Goal: Information Seeking & Learning: Find specific fact

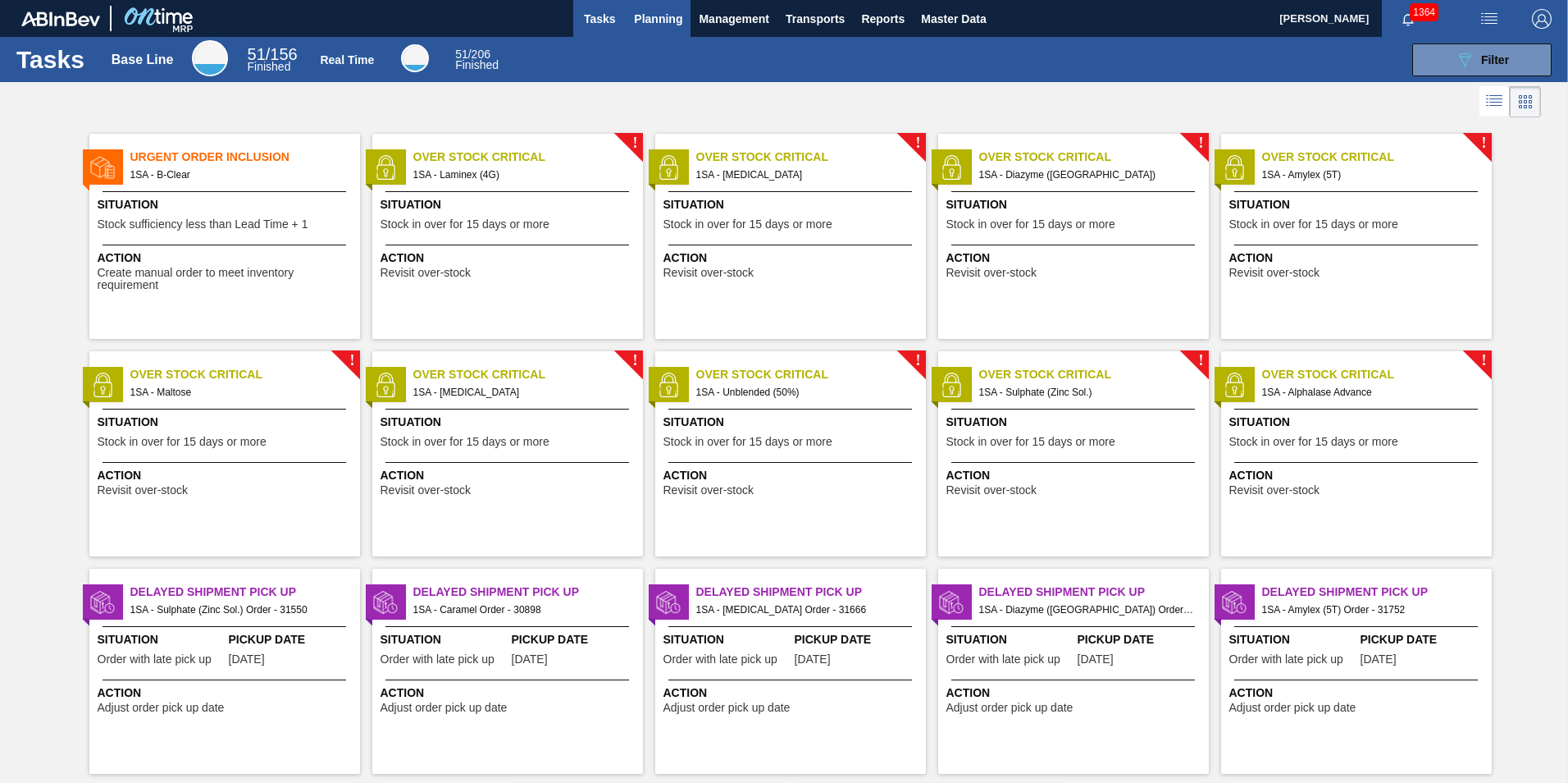
click at [658, 23] on span "Planning" at bounding box center [658, 18] width 49 height 19
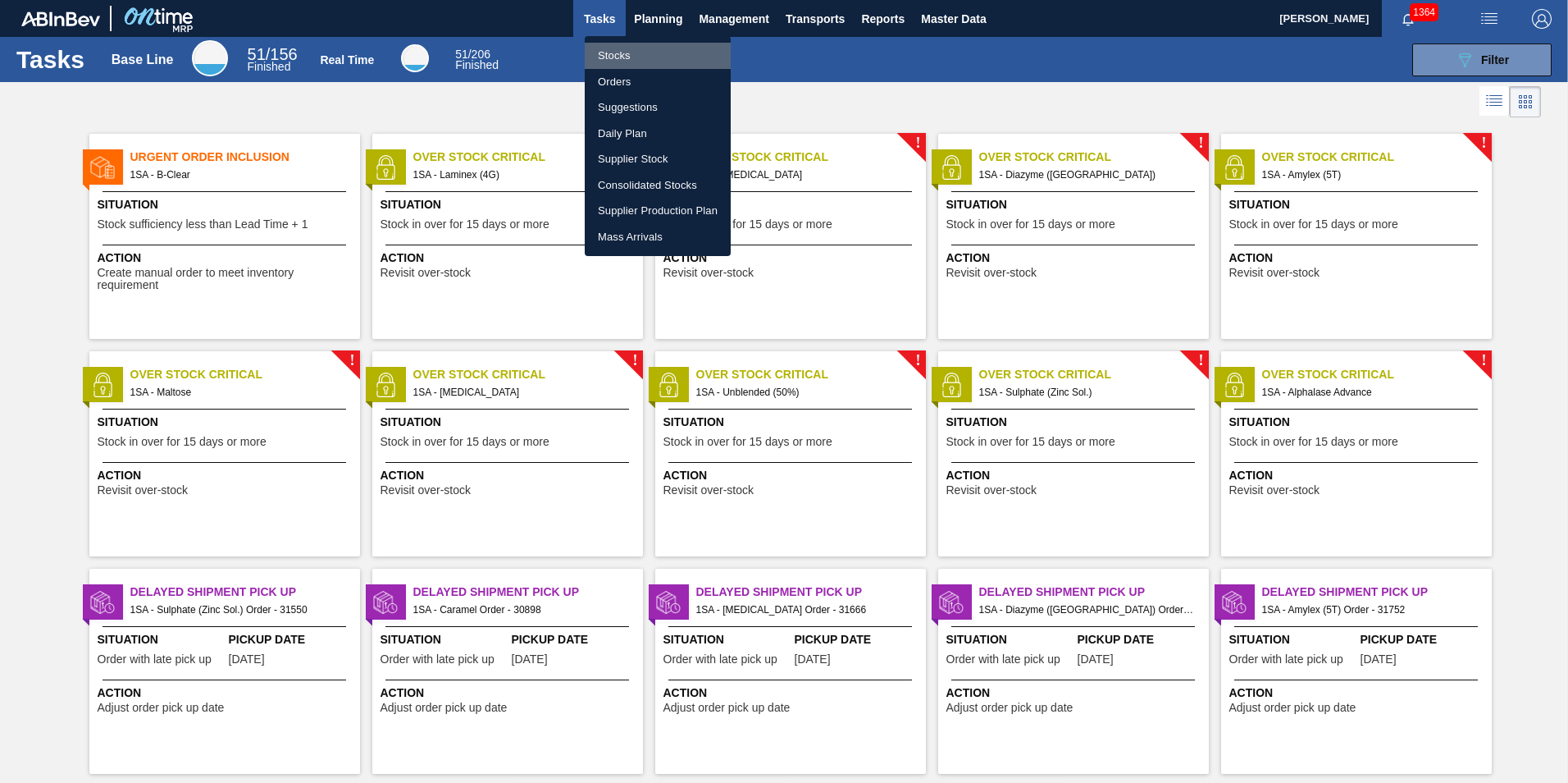
click at [618, 56] on li "Stocks" at bounding box center [658, 55] width 146 height 27
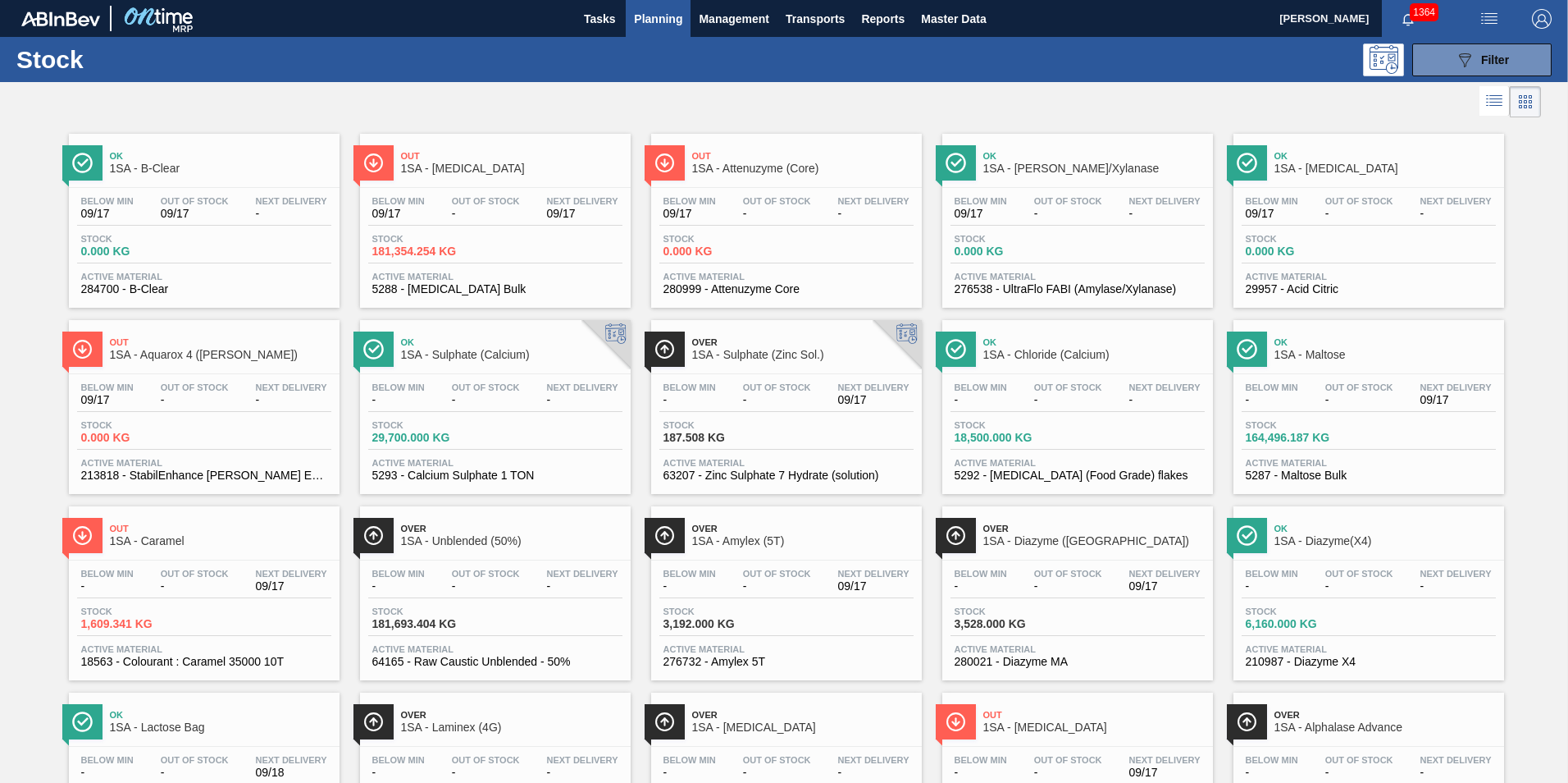
click at [742, 631] on div "Stock 3,192.000 KG" at bounding box center [786, 621] width 254 height 29
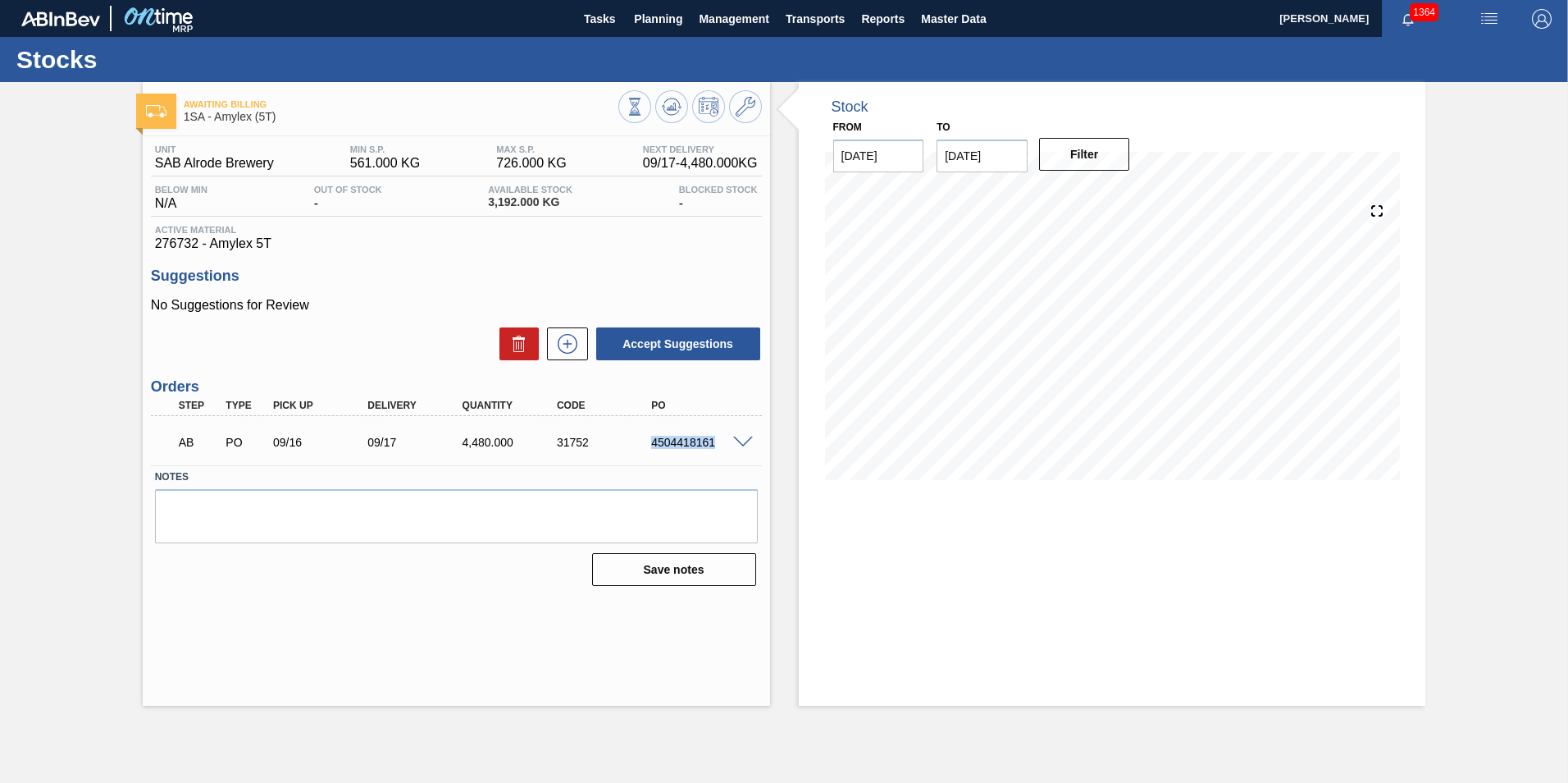
drag, startPoint x: 715, startPoint y: 442, endPoint x: 632, endPoint y: 438, distance: 83.1
click at [632, 438] on div "AB PO 09/16 09/17 4,480.000 31752 4504418161" at bounding box center [452, 441] width 568 height 33
copy div "4504418161"
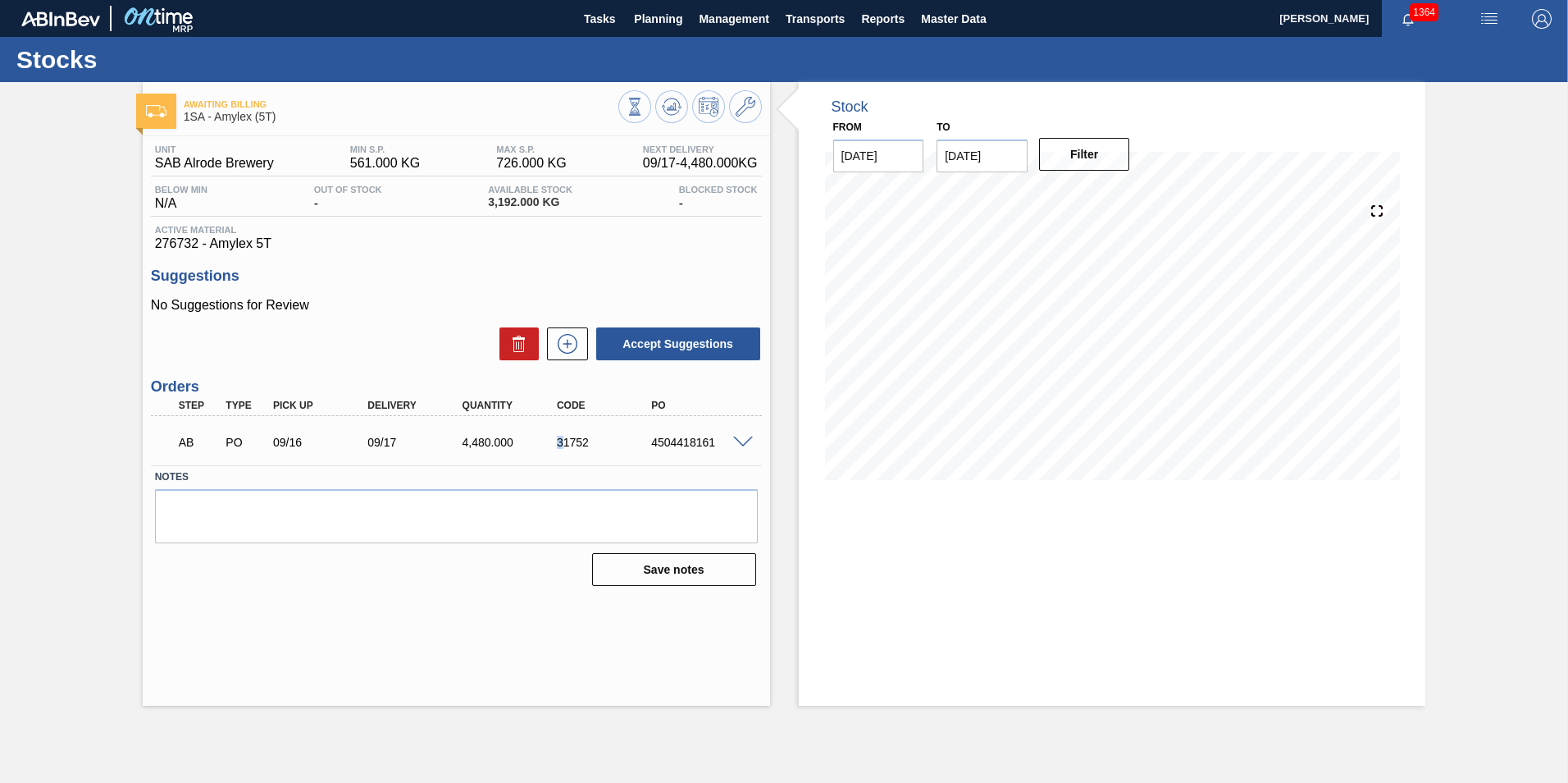
click at [560, 439] on div "31752" at bounding box center [605, 442] width 106 height 13
drag, startPoint x: 560, startPoint y: 439, endPoint x: 682, endPoint y: 439, distance: 122.0
click at [682, 439] on div "4504418161" at bounding box center [700, 442] width 106 height 13
click at [683, 439] on div "4504418161" at bounding box center [700, 442] width 106 height 13
copy div "4504418161"
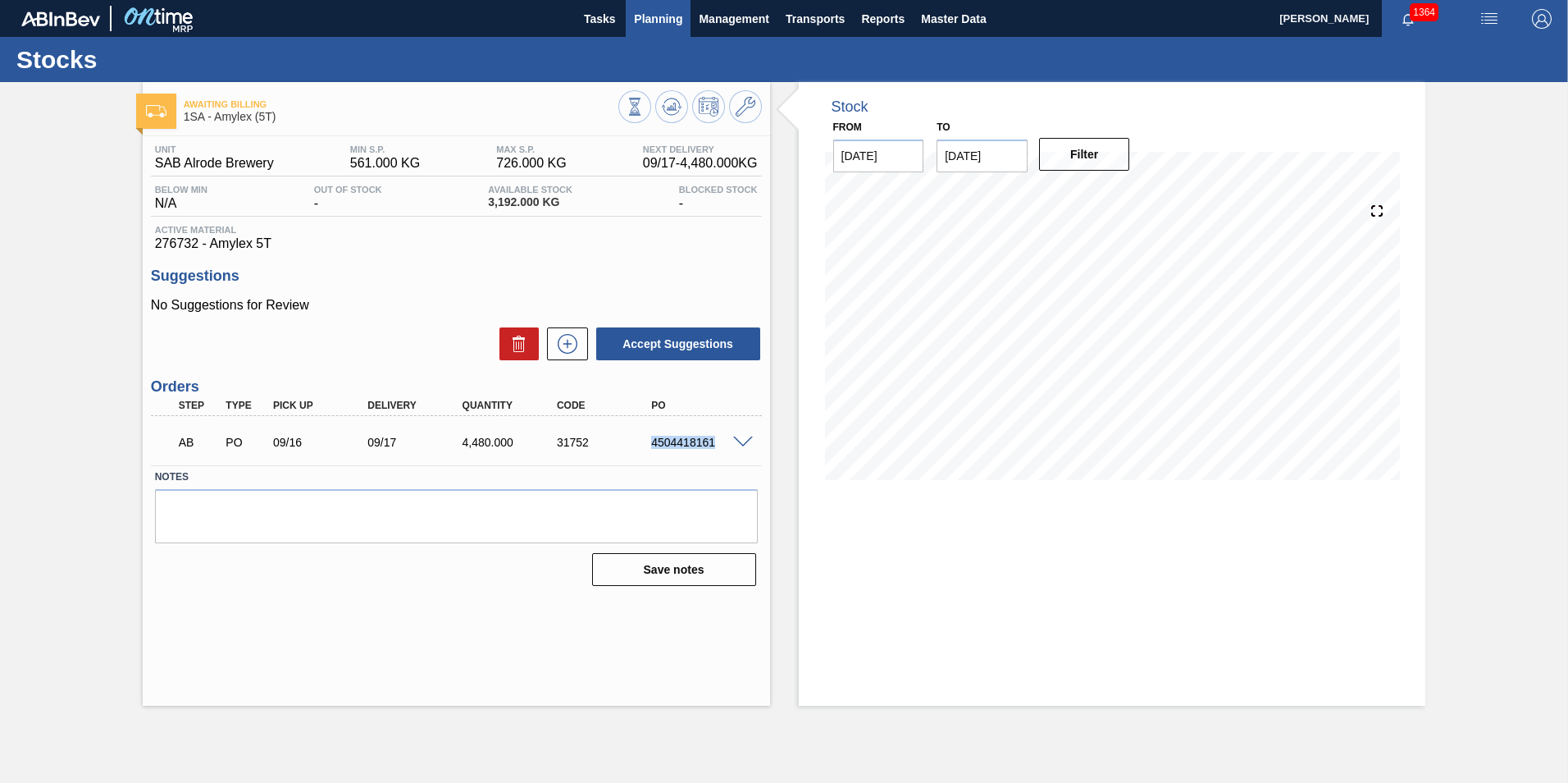
click at [667, 15] on span "Planning" at bounding box center [658, 18] width 49 height 19
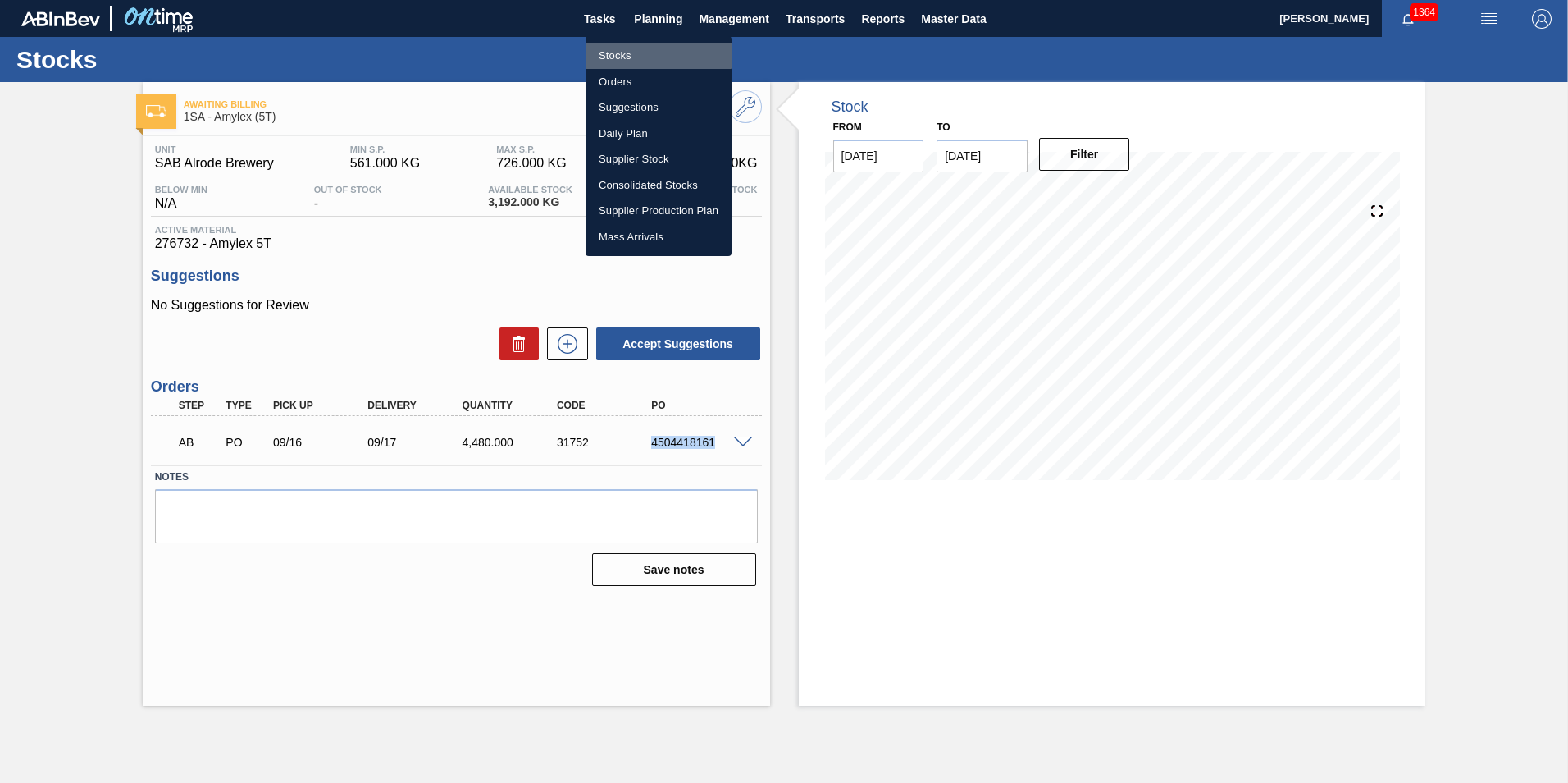
click at [629, 50] on li "Stocks" at bounding box center [659, 55] width 146 height 27
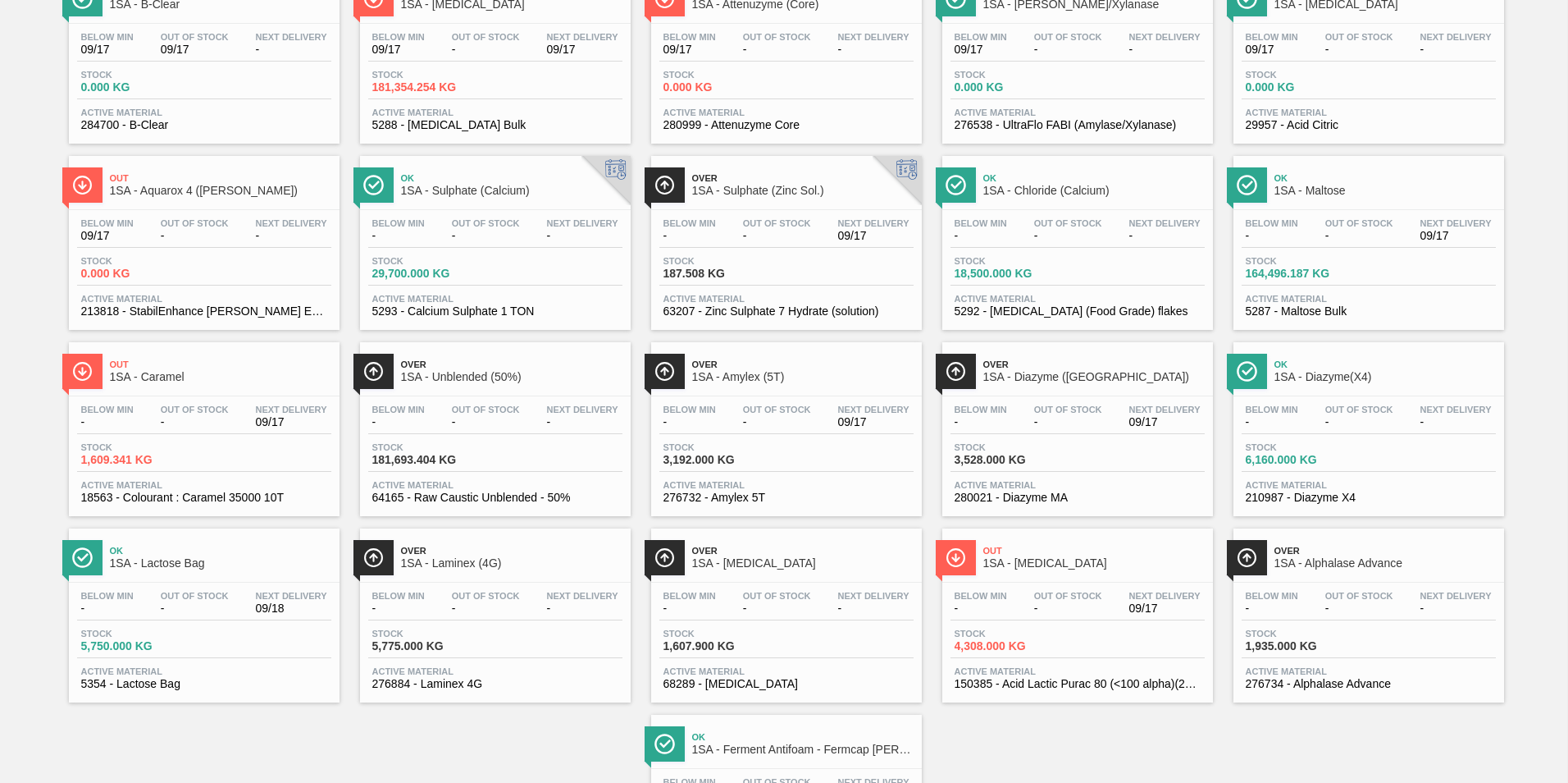
scroll to position [82, 0]
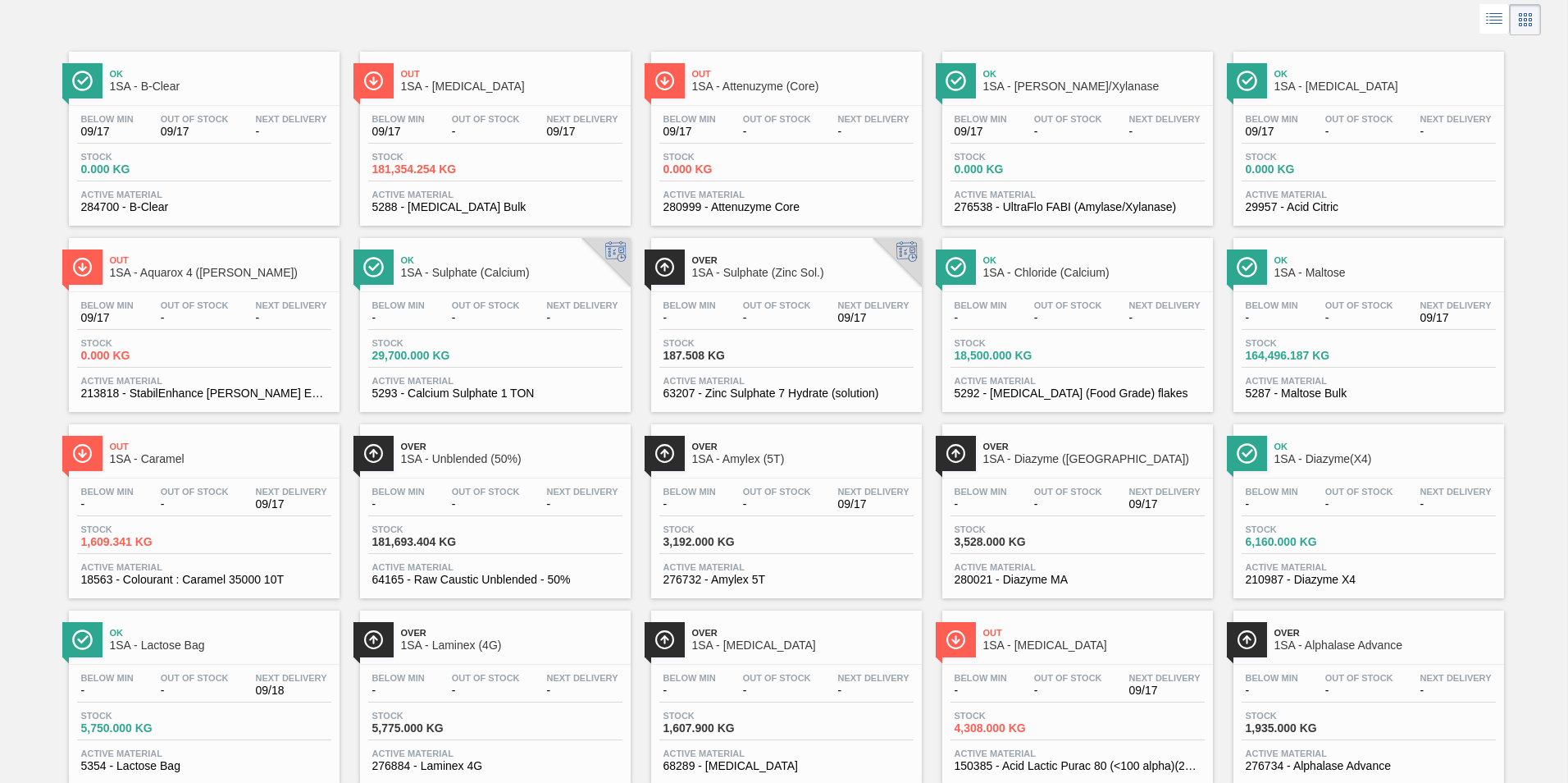
click at [994, 505] on span "-" at bounding box center [980, 504] width 52 height 12
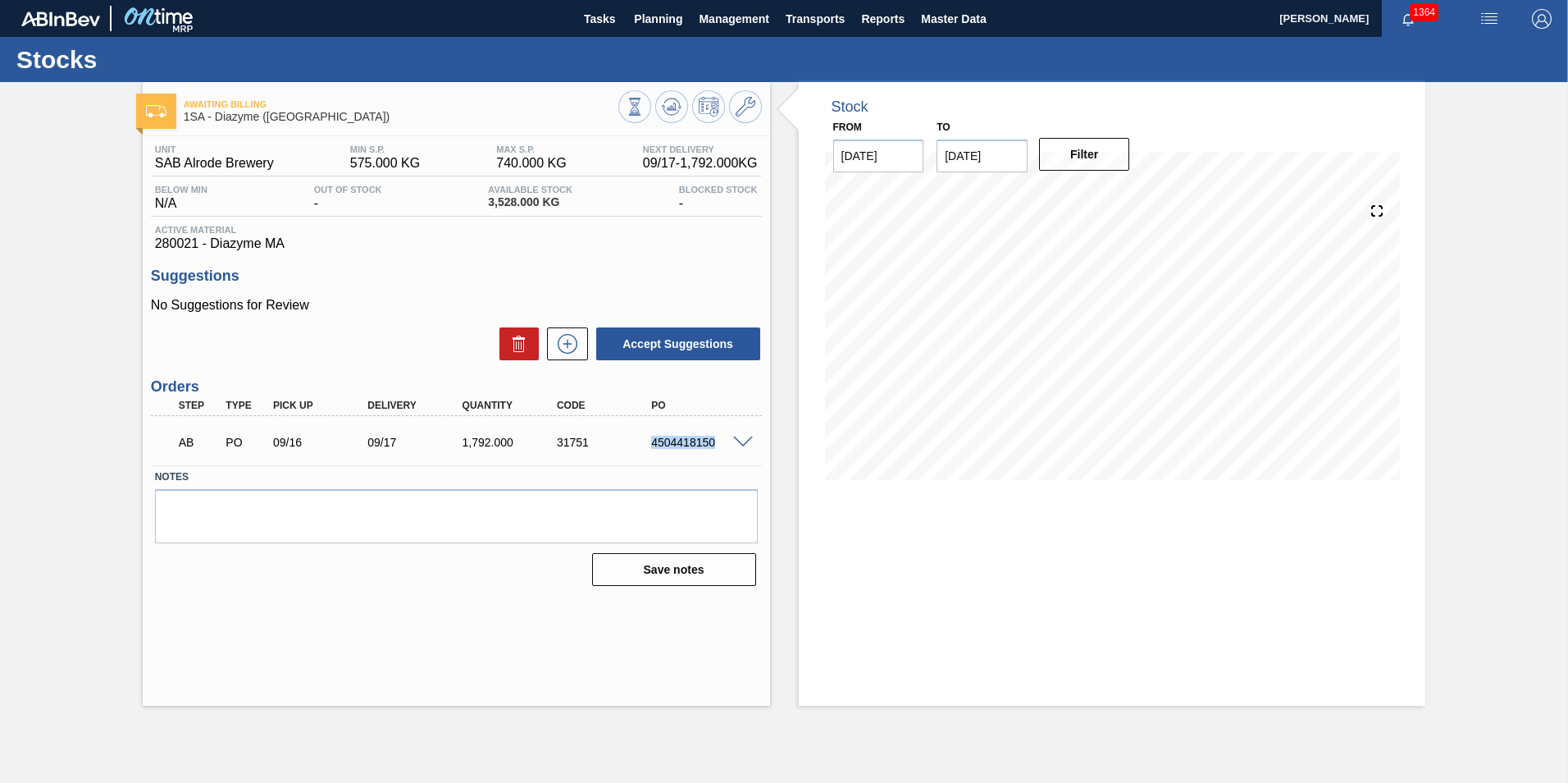
drag, startPoint x: 716, startPoint y: 444, endPoint x: 639, endPoint y: 437, distance: 77.3
click at [639, 437] on div "AB PO 09/16 09/17 1,792.000 31751 4504418150" at bounding box center [452, 441] width 568 height 33
copy div "4504418150"
click at [615, 443] on div "31751" at bounding box center [605, 442] width 106 height 13
click at [693, 444] on div "4504418150" at bounding box center [700, 442] width 106 height 13
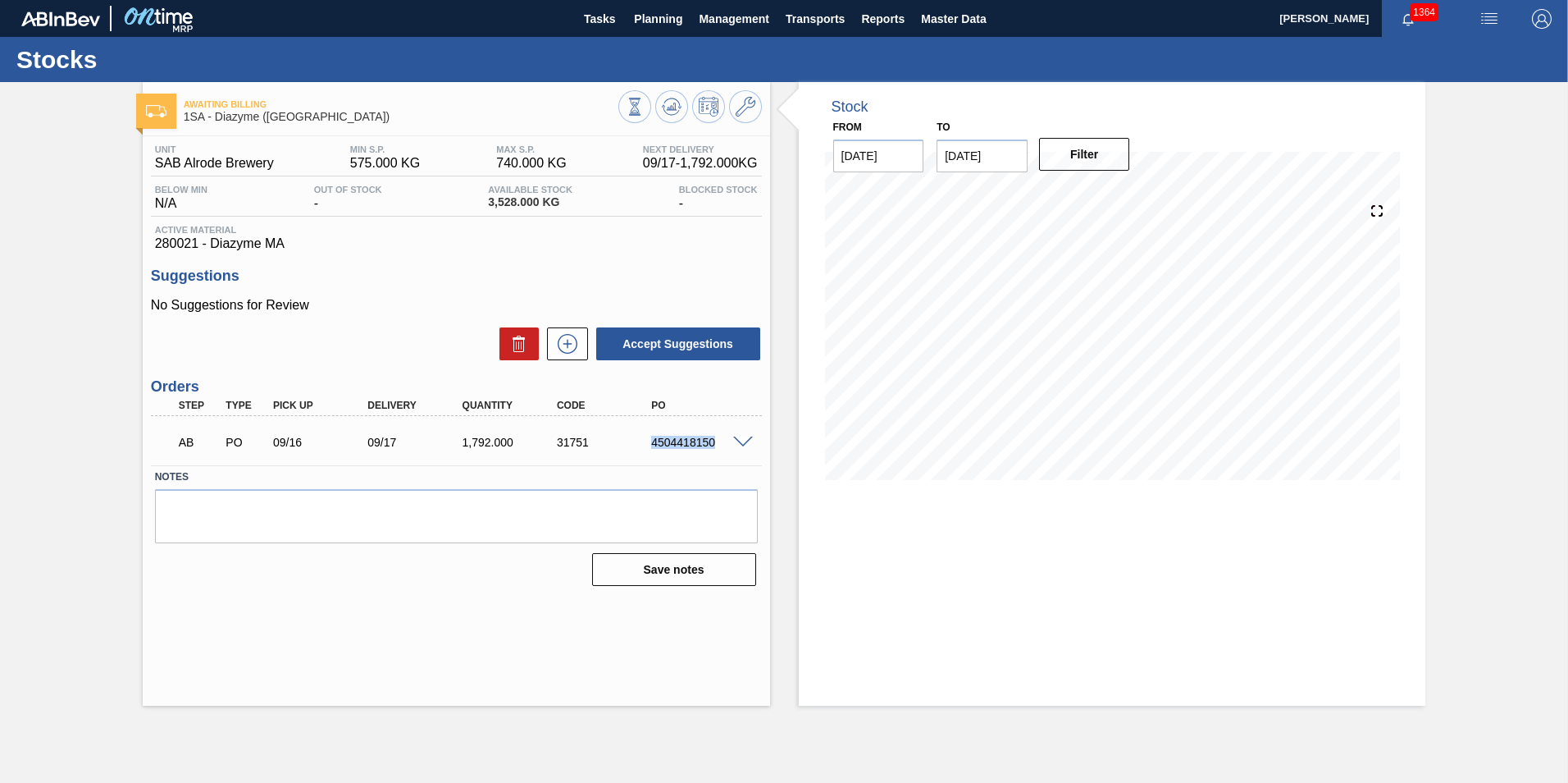
click at [693, 444] on div "4504418150" at bounding box center [700, 442] width 106 height 13
copy div "4504418150"
click at [689, 444] on div "4504418150" at bounding box center [700, 442] width 106 height 13
